Goal: Information Seeking & Learning: Learn about a topic

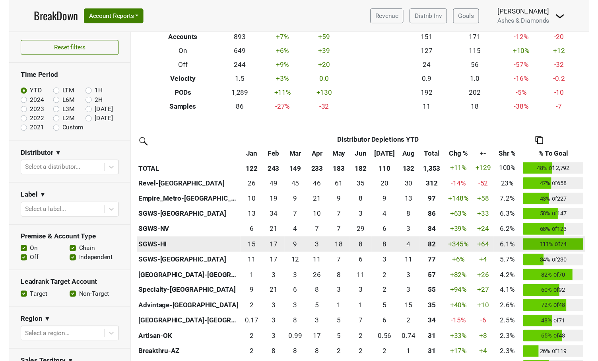
scroll to position [99, 0]
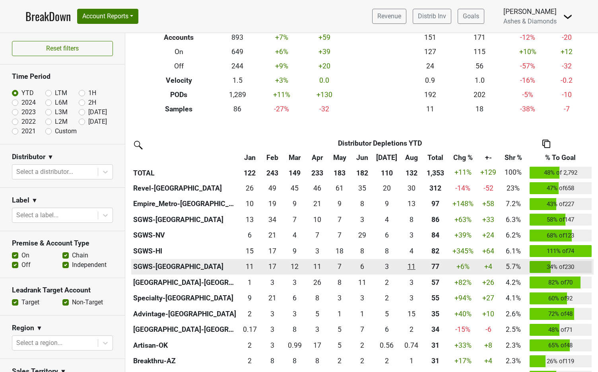
click at [410, 264] on div "10.666 11" at bounding box center [411, 266] width 19 height 10
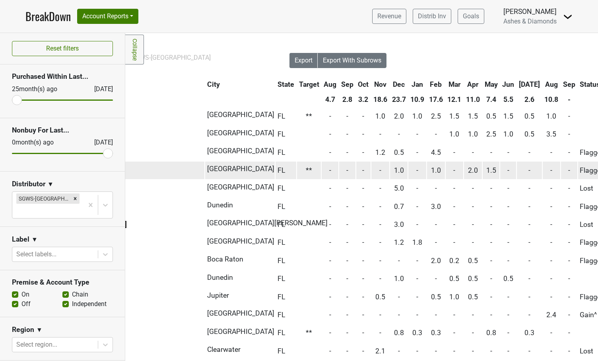
scroll to position [0, 172]
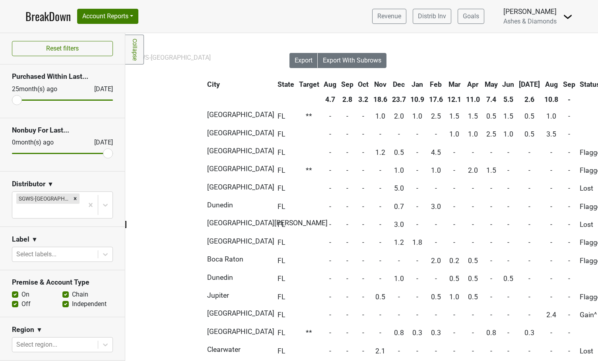
click at [41, 18] on link "BreakDown" at bounding box center [47, 16] width 45 height 17
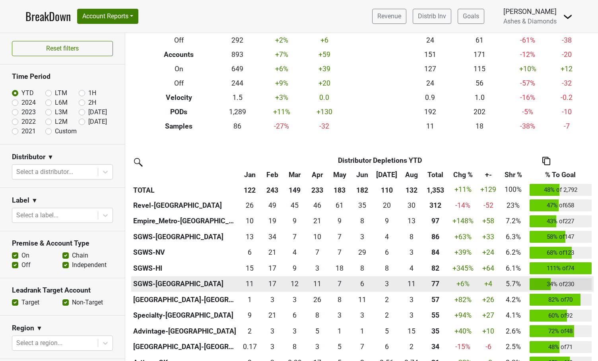
scroll to position [84, 0]
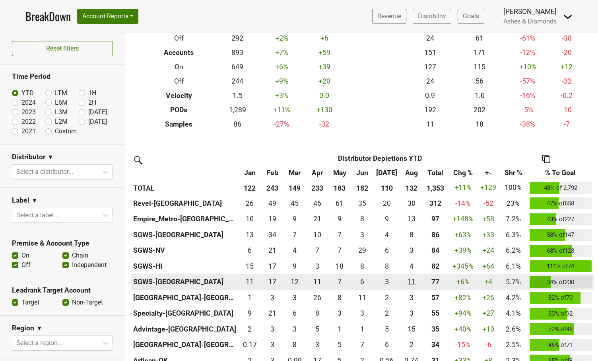
click at [411, 279] on div "10.666 11" at bounding box center [411, 281] width 19 height 10
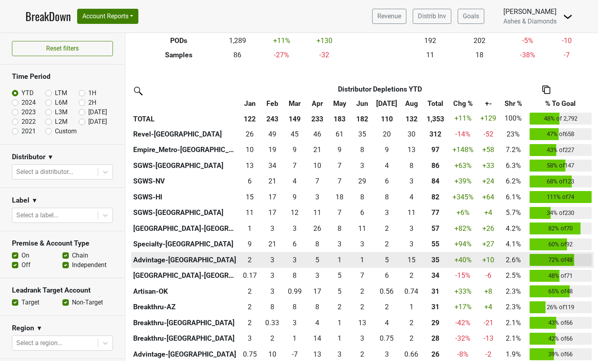
scroll to position [156, 0]
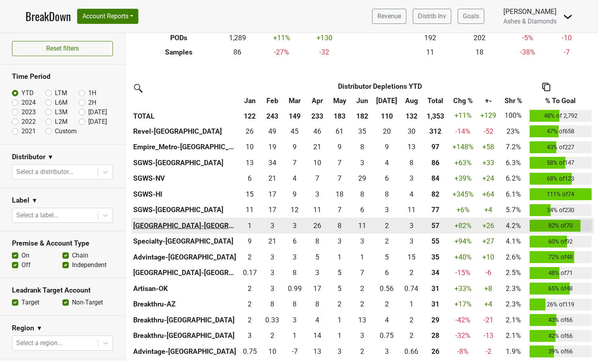
click at [163, 220] on th "[GEOGRAPHIC_DATA]-[GEOGRAPHIC_DATA]" at bounding box center [184, 226] width 107 height 16
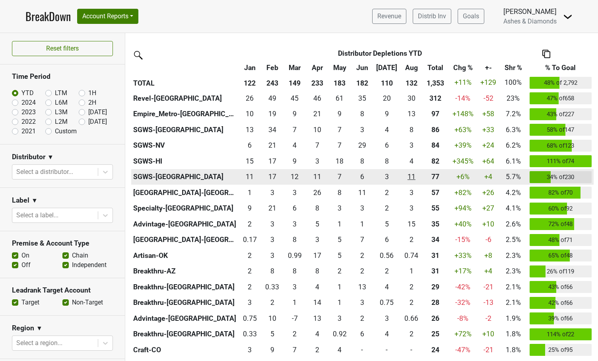
scroll to position [189, 0]
click at [408, 175] on div "10.666 11" at bounding box center [411, 176] width 19 height 10
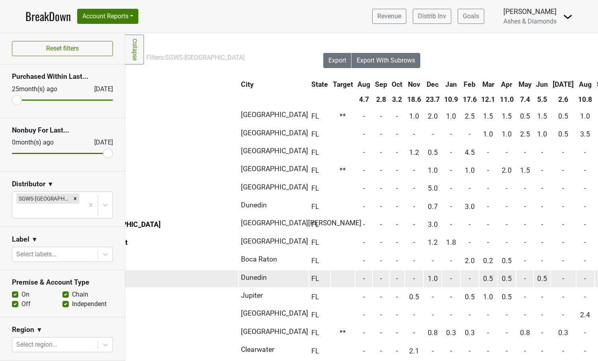
scroll to position [0, 139]
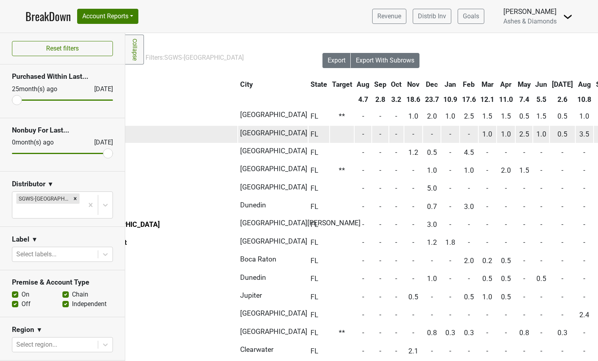
drag, startPoint x: 566, startPoint y: 223, endPoint x: 511, endPoint y: 136, distance: 102.9
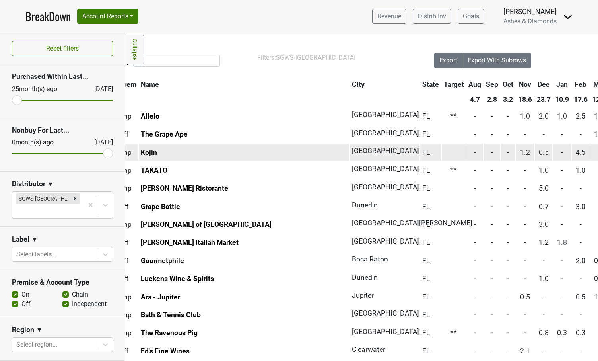
scroll to position [0, 24]
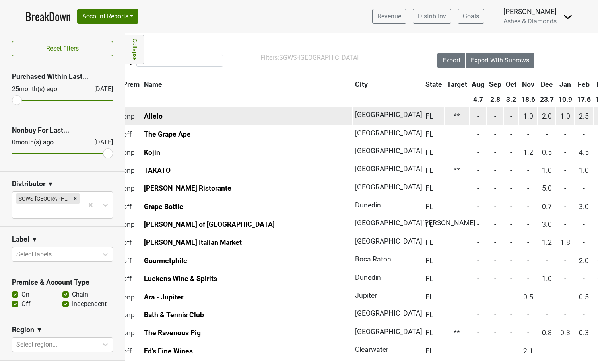
drag, startPoint x: 165, startPoint y: 116, endPoint x: 145, endPoint y: 114, distance: 20.8
click at [144, 113] on td "Allelo" at bounding box center [247, 115] width 210 height 17
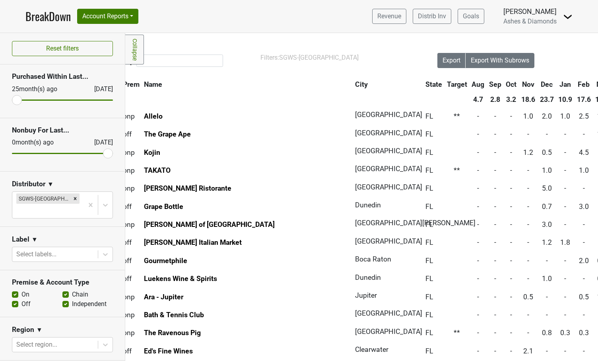
copy link "Allelo"
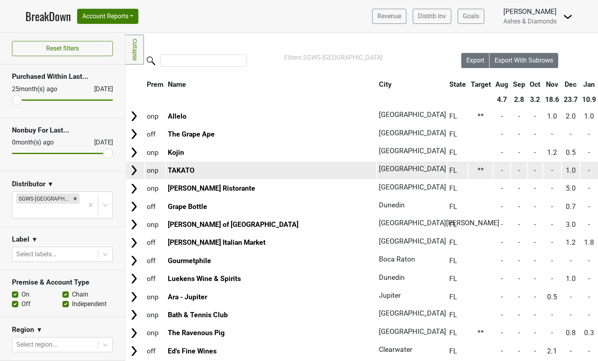
scroll to position [0, 0]
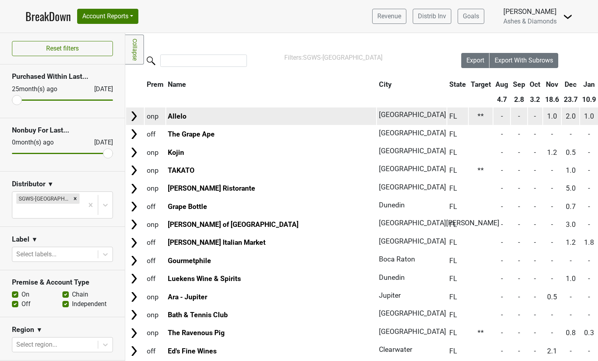
click at [598, 123] on td "2.5" at bounding box center [608, 115] width 18 height 17
click at [178, 116] on link "Allelo" at bounding box center [177, 116] width 19 height 8
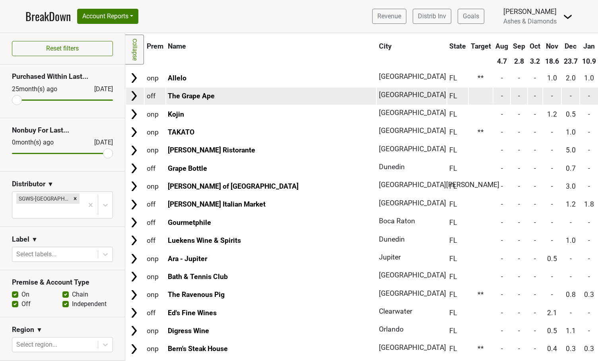
scroll to position [38, 0]
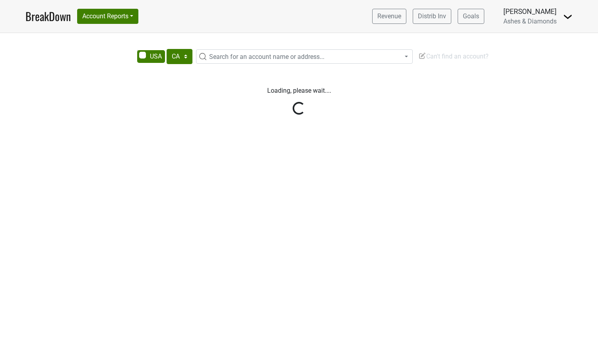
select select "CA"
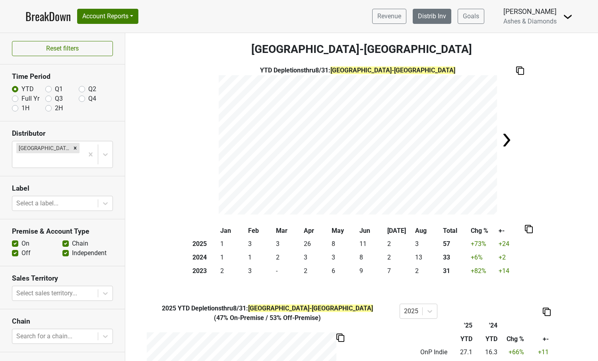
click at [433, 16] on link "Distrib Inv" at bounding box center [432, 16] width 39 height 15
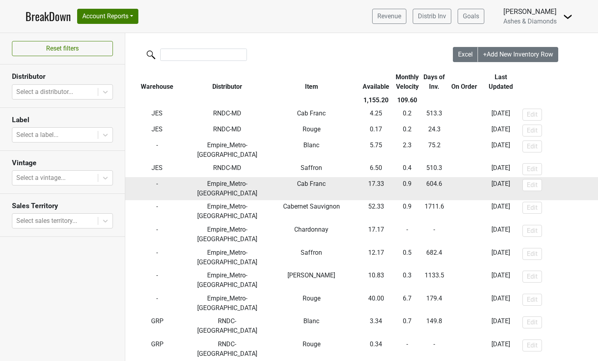
scroll to position [6, 0]
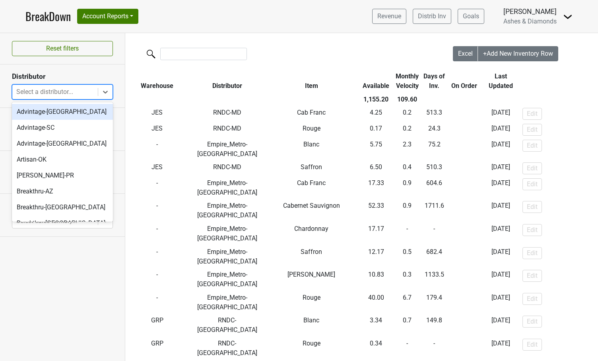
click at [95, 92] on div "Select a distributor..." at bounding box center [55, 92] width 86 height 14
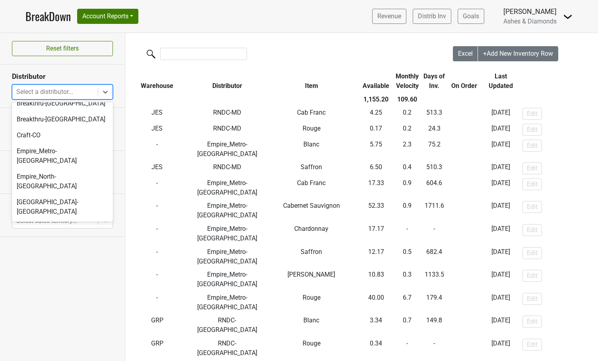
scroll to position [150, 0]
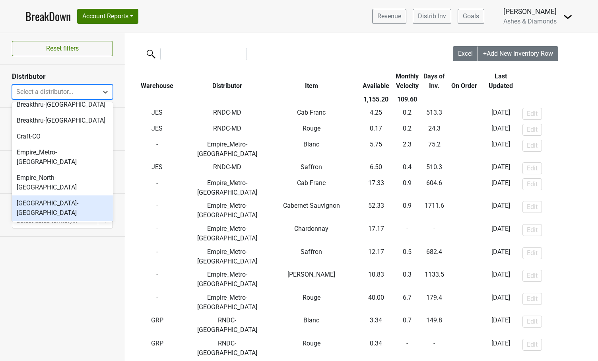
click at [57, 195] on div "[GEOGRAPHIC_DATA]-[GEOGRAPHIC_DATA]" at bounding box center [62, 207] width 101 height 25
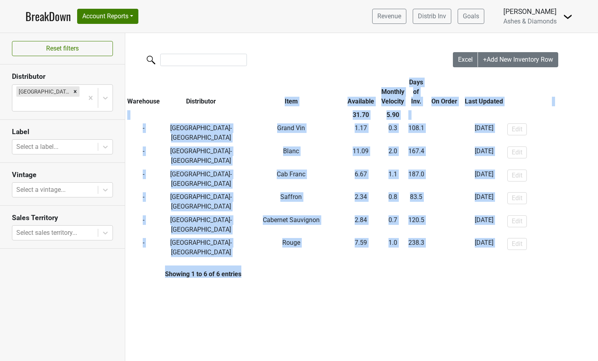
drag, startPoint x: 438, startPoint y: 247, endPoint x: 301, endPoint y: 90, distance: 208.3
click at [301, 90] on div "Excel +Add New Inventory Row Warehouse Distributor Item Available Monthly Veloc…" at bounding box center [361, 163] width 473 height 261
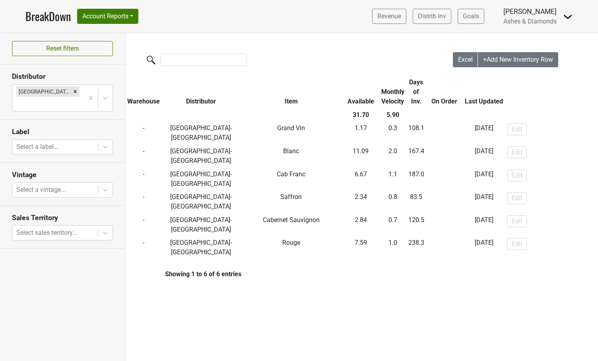
click at [421, 286] on div "Filters Excel +Add New Inventory Row Warehouse Distributor Item Available Month…" at bounding box center [361, 197] width 473 height 328
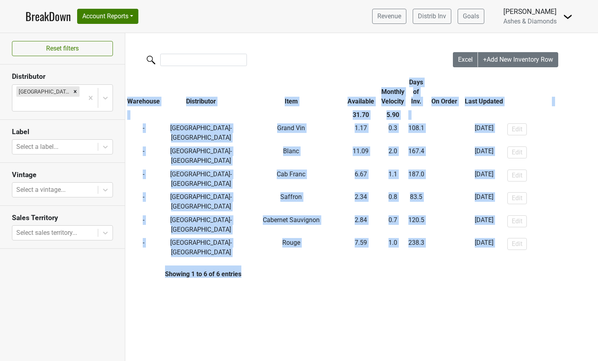
drag, startPoint x: 239, startPoint y: 249, endPoint x: 192, endPoint y: 74, distance: 180.8
click at [192, 74] on div "Excel +Add New Inventory Row Warehouse Distributor Item Available Monthly Veloc…" at bounding box center [361, 163] width 473 height 261
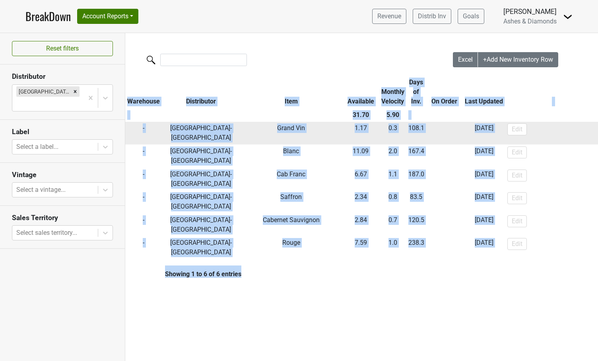
drag, startPoint x: 391, startPoint y: 264, endPoint x: 446, endPoint y: 123, distance: 151.2
click at [391, 264] on div "Filters Excel +Add New Inventory Row Warehouse Distributor Item Available Month…" at bounding box center [361, 197] width 473 height 328
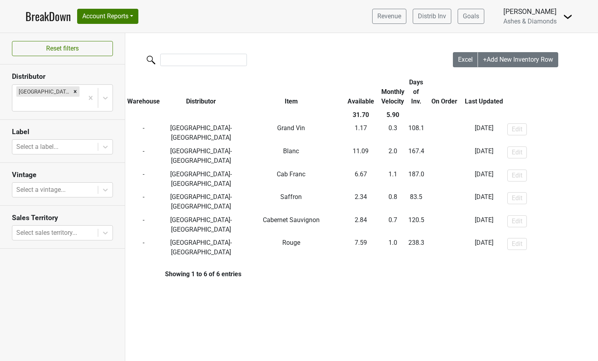
click at [49, 17] on link "BreakDown" at bounding box center [47, 16] width 45 height 17
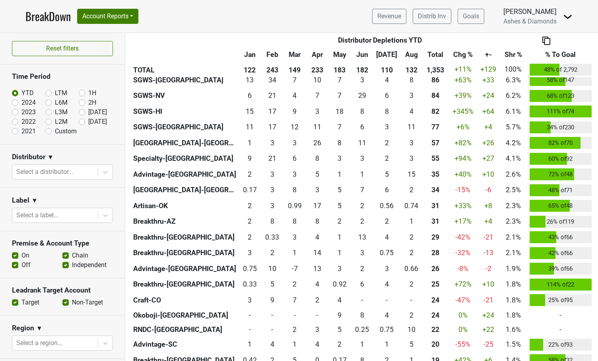
scroll to position [246, 0]
